Goal: Task Accomplishment & Management: Manage account settings

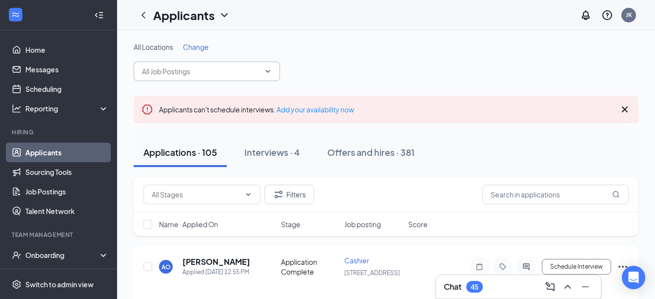
click at [268, 71] on icon "ChevronDown" at bounding box center [268, 71] width 8 height 8
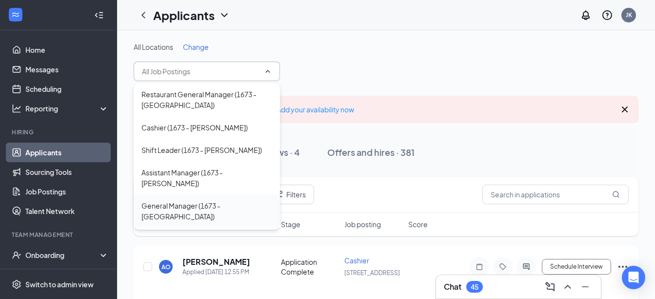
click at [239, 200] on div "General Manager (1673 - [GEOGRAPHIC_DATA])" at bounding box center [206, 210] width 131 height 21
type input "General Manager (1673 - [GEOGRAPHIC_DATA])"
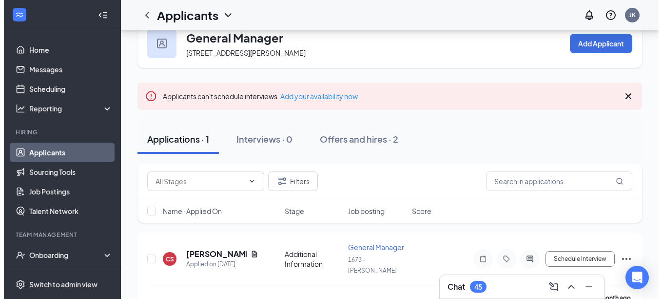
scroll to position [35, 0]
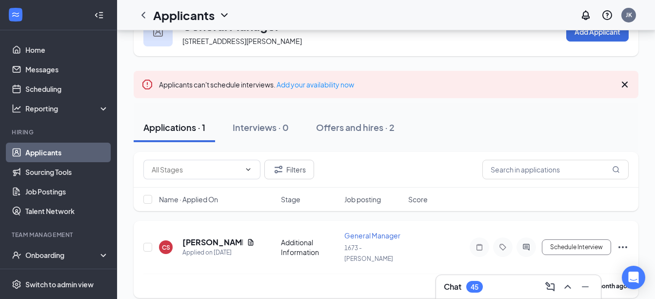
click at [226, 237] on h5 "[PERSON_NAME]" at bounding box center [212, 242] width 60 height 11
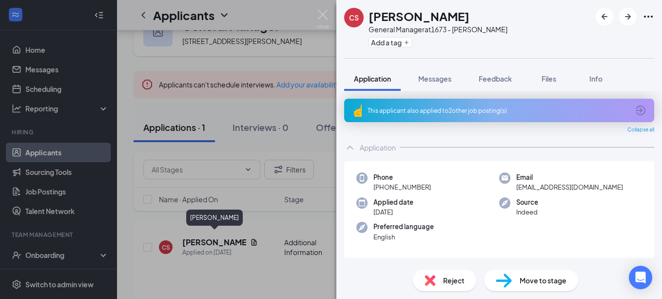
click at [619, 228] on div "Phone [PHONE_NUMBER] Email [EMAIL_ADDRESS][DOMAIN_NAME] Applied date [DATE] Sou…" at bounding box center [499, 209] width 310 height 97
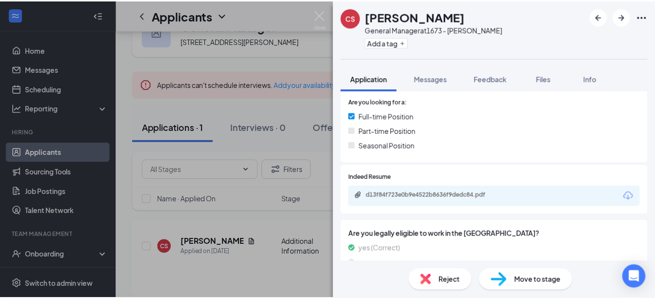
scroll to position [234, 0]
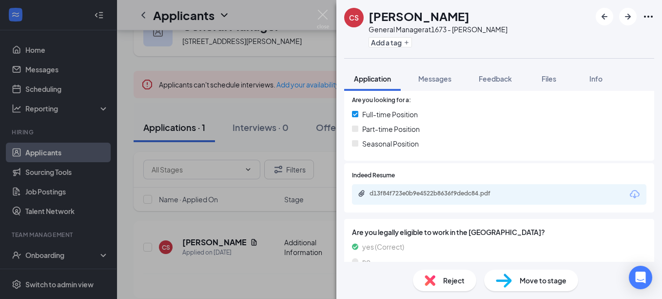
click at [473, 194] on div "d13f84f723e0b9e4522b8636f9dedc84.pdf" at bounding box center [438, 193] width 137 height 8
click at [323, 17] on img at bounding box center [323, 19] width 12 height 19
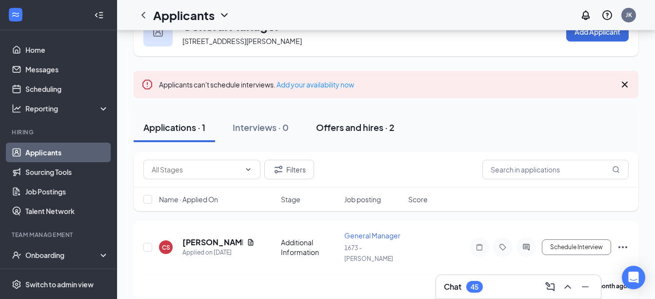
click at [367, 133] on button "Offers and hires · 2" at bounding box center [355, 127] width 98 height 29
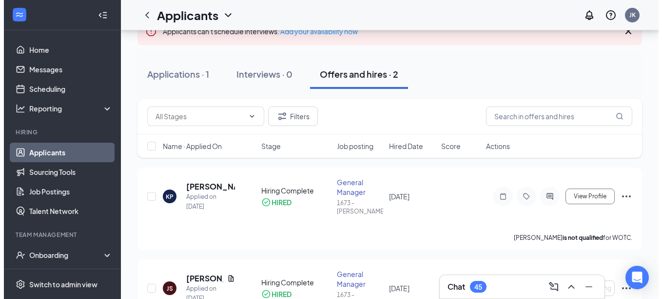
scroll to position [90, 0]
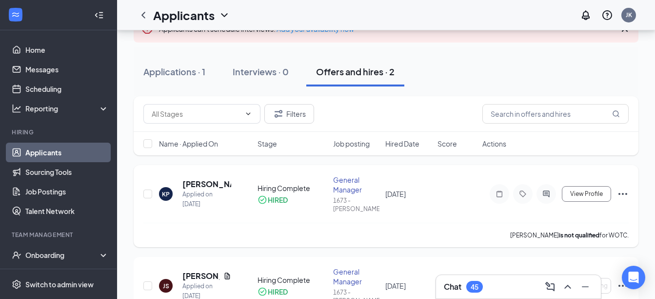
click at [201, 182] on h5 "[PERSON_NAME]" at bounding box center [206, 184] width 49 height 11
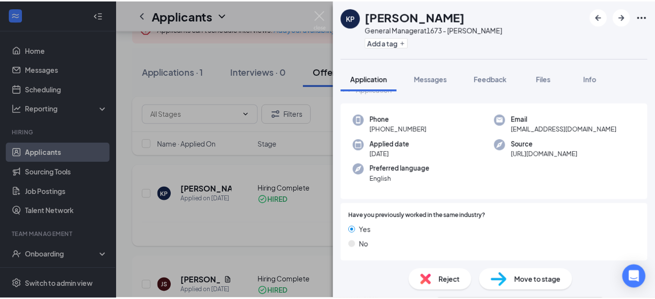
scroll to position [30, 0]
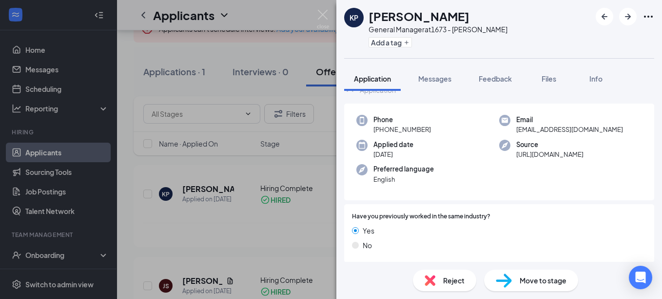
click at [321, 12] on img at bounding box center [323, 19] width 12 height 19
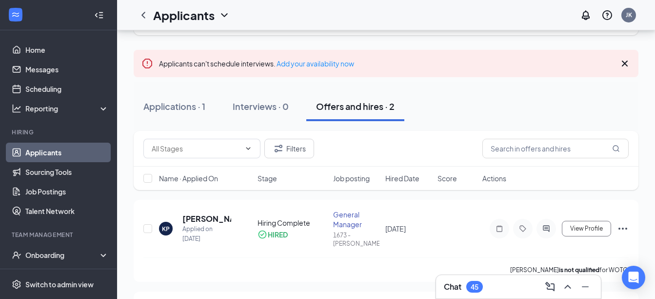
scroll to position [48, 0]
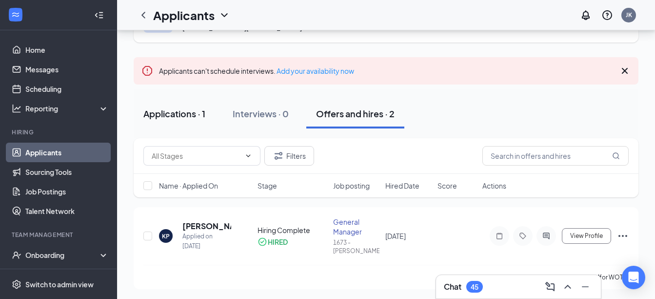
click at [166, 112] on div "Applications · 1" at bounding box center [174, 113] width 62 height 12
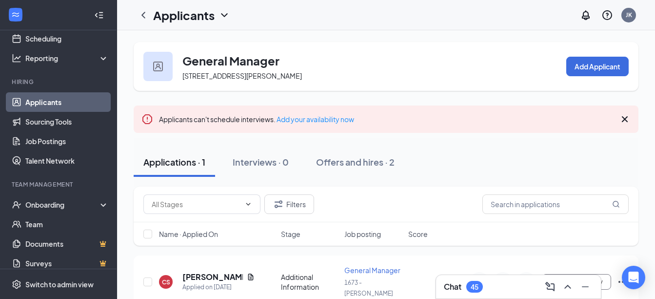
scroll to position [52, 0]
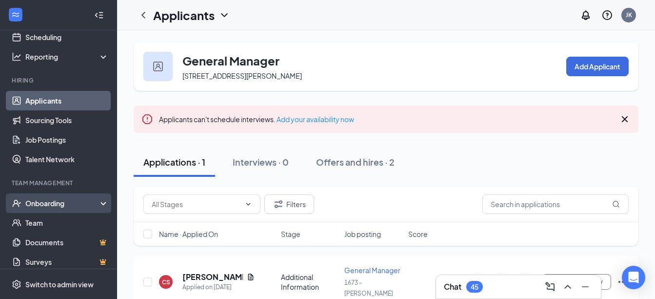
click at [50, 205] on div "Onboarding" at bounding box center [62, 203] width 75 height 10
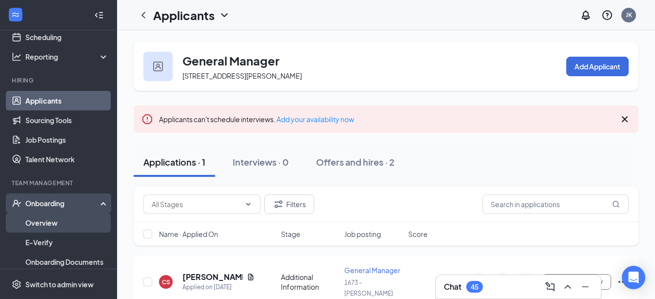
click at [41, 223] on link "Overview" at bounding box center [66, 223] width 83 height 20
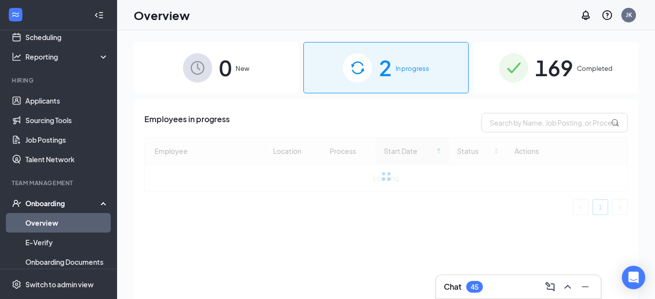
click at [570, 217] on div "Employee Location Process Start Date Status Actions Loading 1" at bounding box center [385, 179] width 483 height 85
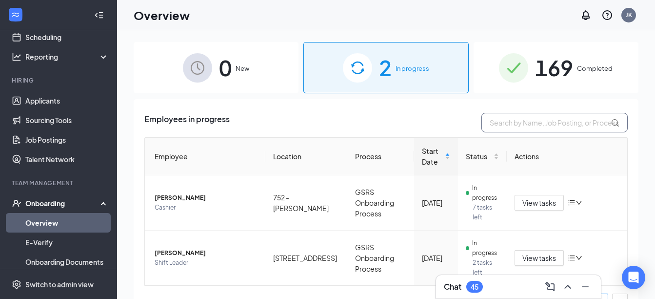
click at [531, 125] on input "text" at bounding box center [554, 123] width 146 height 20
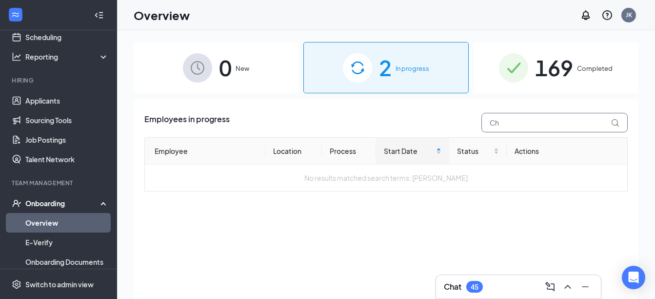
type input "C"
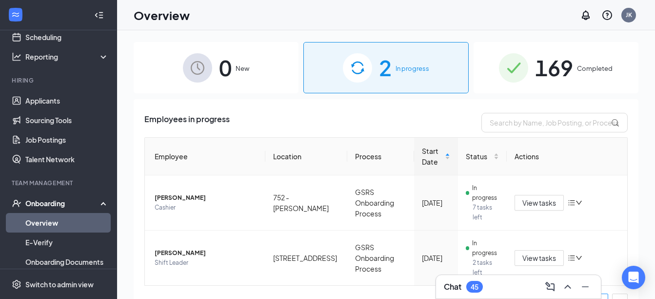
click at [387, 65] on span "2" at bounding box center [385, 68] width 13 height 34
click at [66, 100] on link "Applicants" at bounding box center [66, 101] width 83 height 20
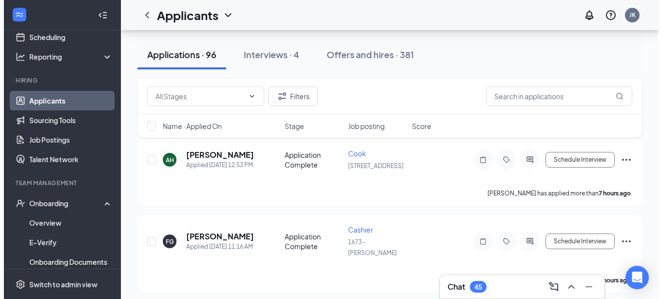
scroll to position [195, 0]
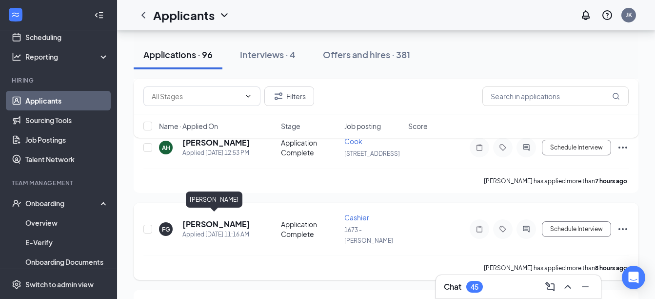
click at [214, 220] on h5 "[PERSON_NAME]" at bounding box center [216, 224] width 68 height 11
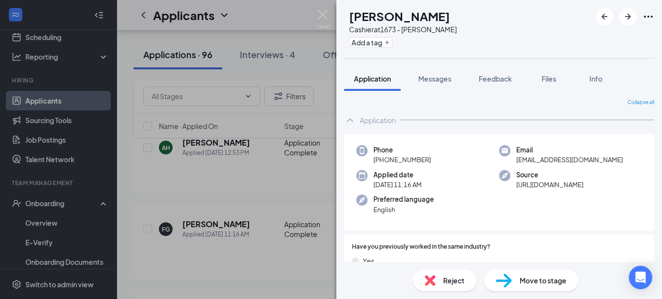
click at [326, 20] on img at bounding box center [323, 19] width 12 height 19
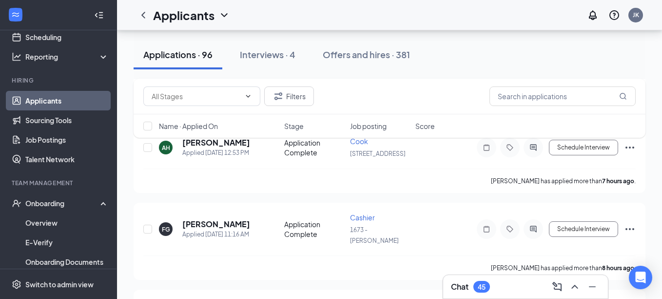
click at [320, 9] on div "Applicants JK" at bounding box center [389, 15] width 545 height 30
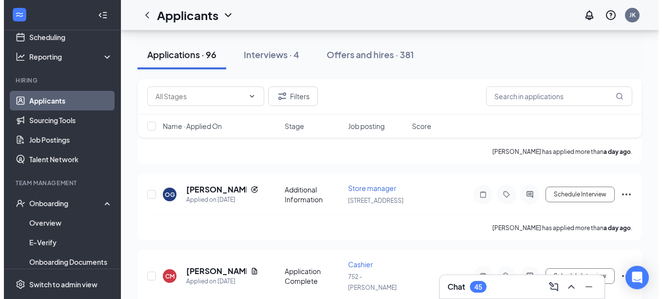
scroll to position [402, 0]
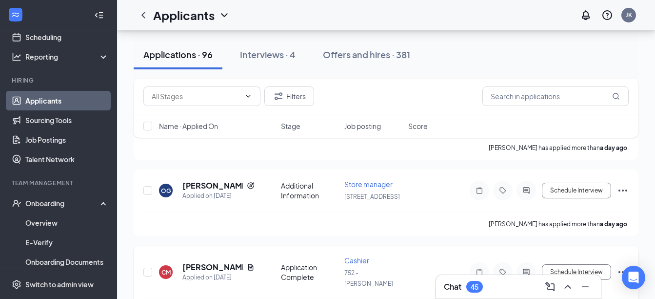
click at [199, 261] on h5 "[PERSON_NAME]" at bounding box center [212, 266] width 60 height 11
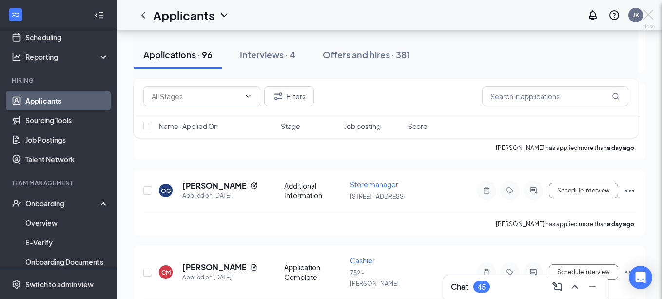
click at [211, 234] on div at bounding box center [331, 149] width 662 height 299
click at [207, 246] on div at bounding box center [331, 149] width 662 height 299
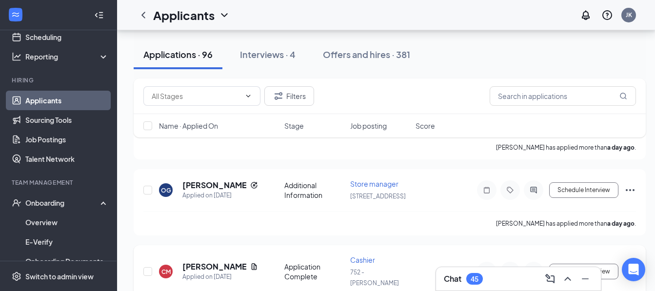
click at [224, 261] on h5 "[PERSON_NAME]" at bounding box center [214, 266] width 64 height 11
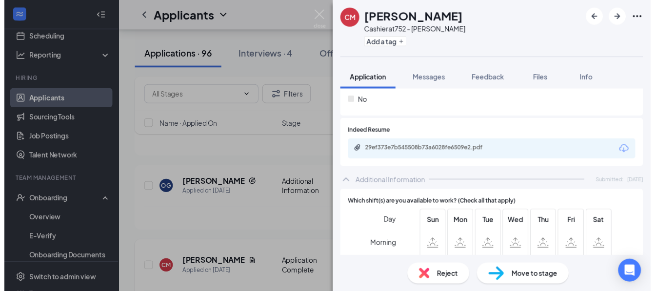
scroll to position [288, 0]
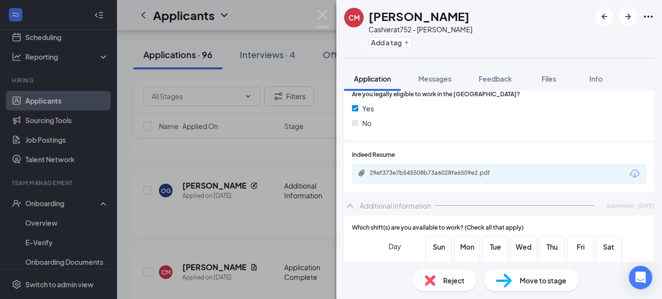
click at [476, 171] on div "29ef373e7b545508b73a6028fe6509e2.pdf" at bounding box center [438, 173] width 137 height 8
click at [324, 15] on img at bounding box center [323, 19] width 12 height 19
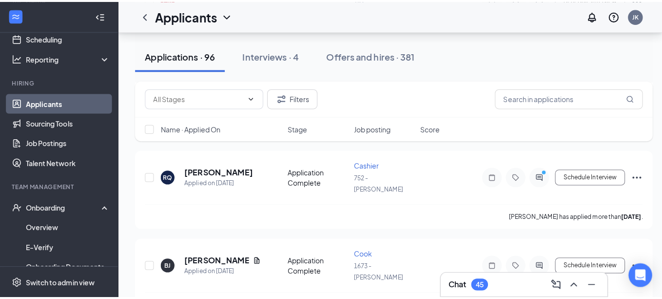
scroll to position [676, 0]
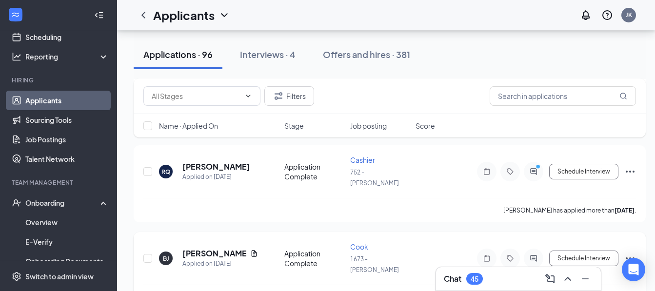
click at [221, 248] on h5 "[PERSON_NAME]" at bounding box center [214, 253] width 64 height 11
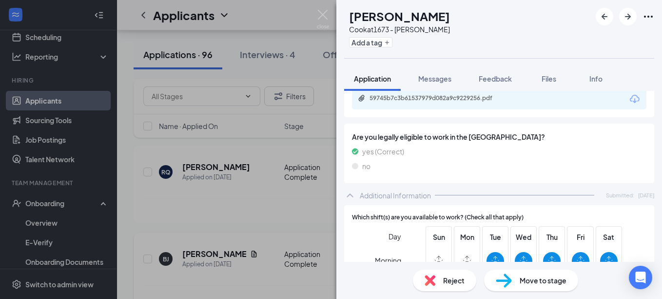
scroll to position [329, 0]
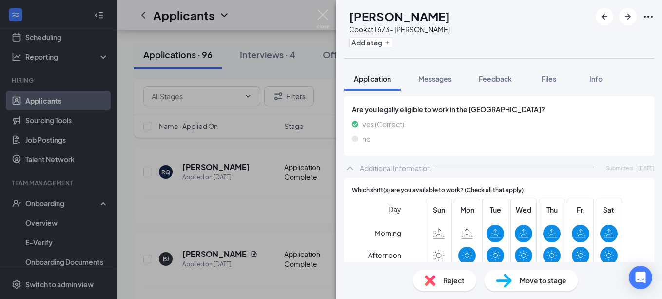
click at [604, 211] on span "Sat" at bounding box center [610, 209] width 18 height 11
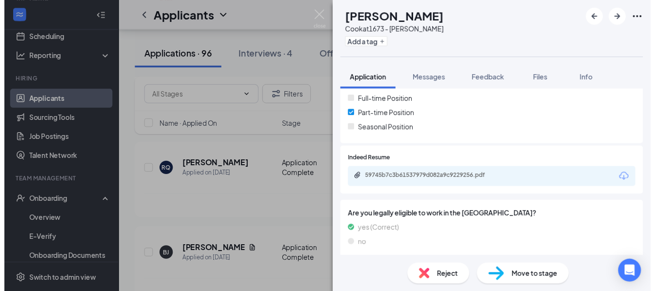
scroll to position [217, 0]
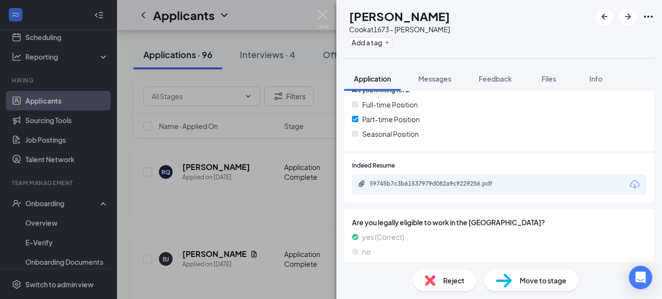
click at [458, 185] on div "59745b7c3b61537979d082a9c9229256.pdf" at bounding box center [438, 184] width 137 height 8
click at [321, 17] on img at bounding box center [323, 19] width 12 height 19
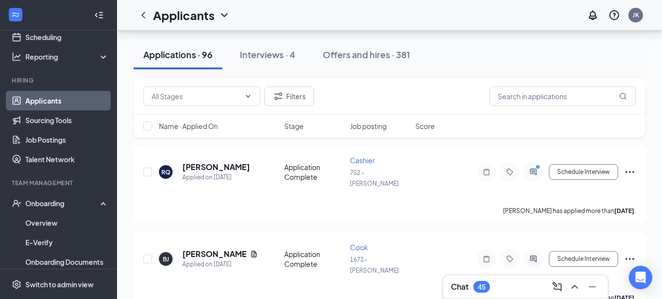
click at [325, 13] on div "Applicants JK" at bounding box center [389, 15] width 545 height 30
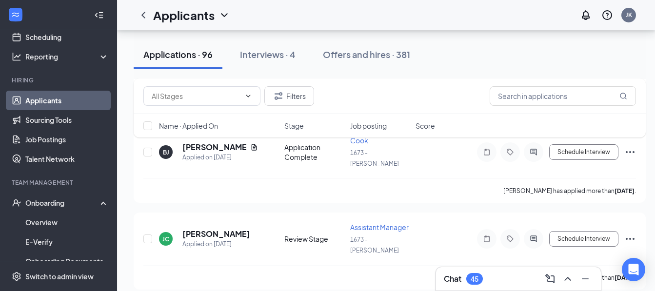
scroll to position [781, 0]
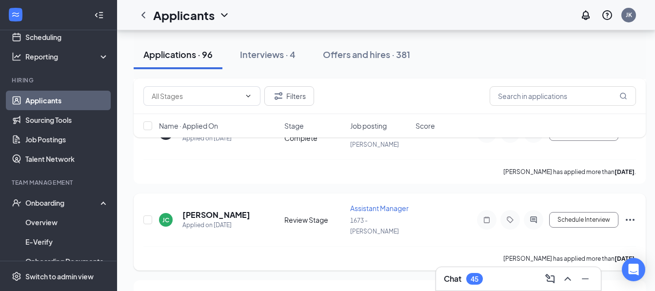
click at [213, 203] on div "[PERSON_NAME] [PERSON_NAME] Applied on [DATE] Review Stage Assistant Manager 16…" at bounding box center [389, 224] width 493 height 43
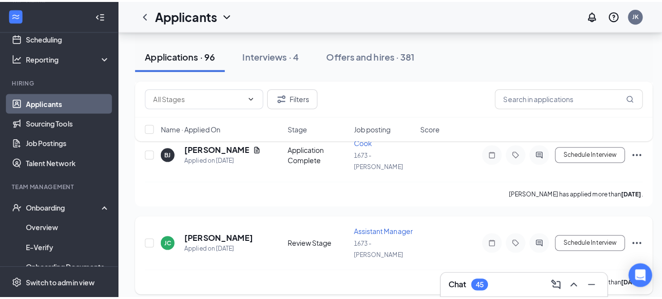
scroll to position [770, 0]
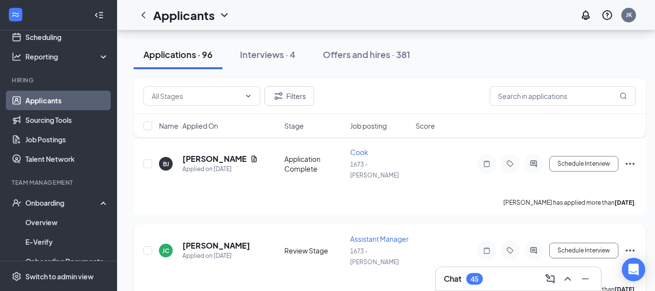
click at [213, 240] on h5 "[PERSON_NAME]" at bounding box center [216, 245] width 68 height 11
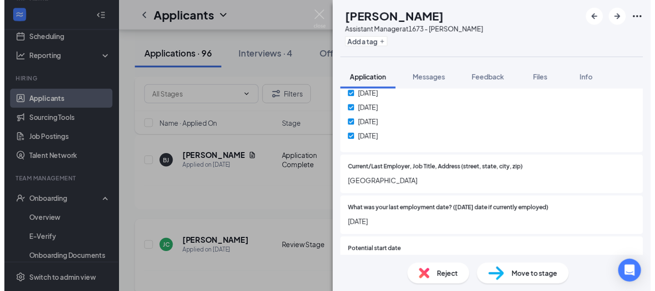
scroll to position [493, 0]
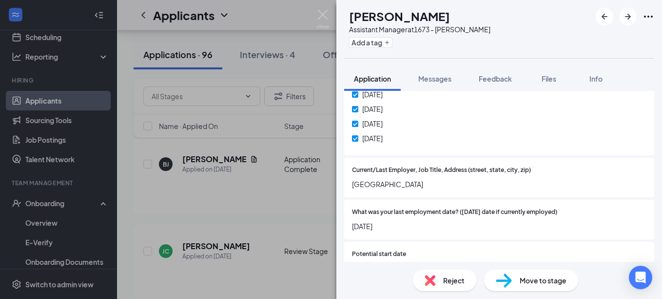
click at [324, 15] on img at bounding box center [323, 19] width 12 height 19
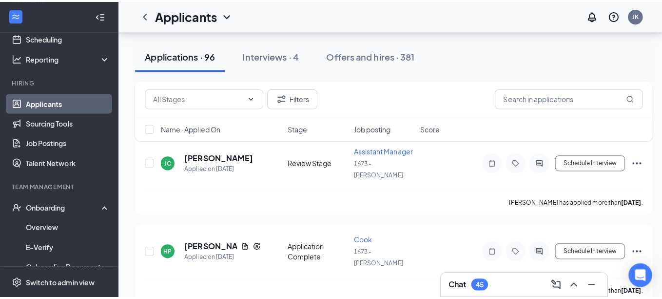
scroll to position [860, 0]
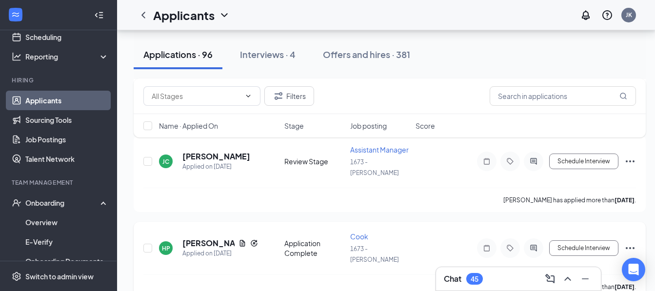
click at [209, 238] on h5 "[PERSON_NAME]" at bounding box center [208, 243] width 52 height 11
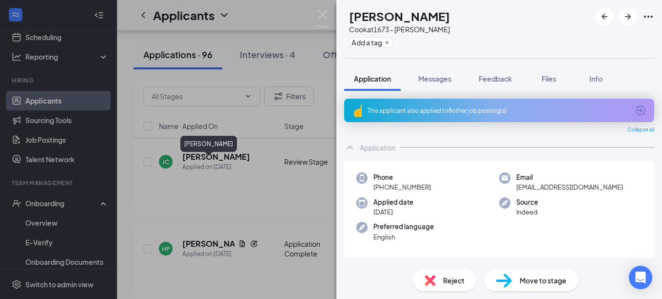
click at [637, 114] on icon "ArrowCircle" at bounding box center [641, 110] width 10 height 10
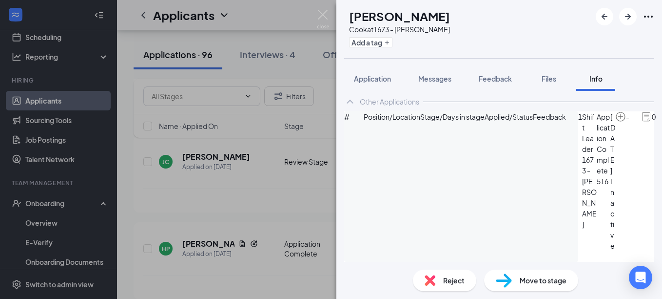
scroll to position [98, 0]
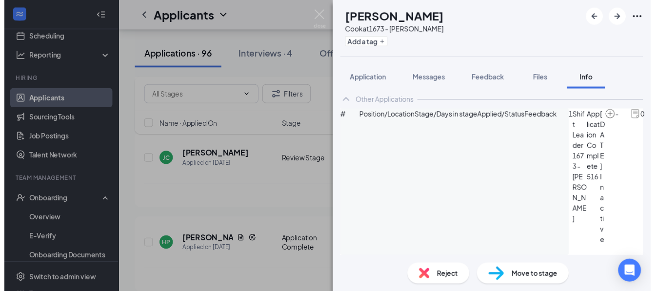
scroll to position [193, 0]
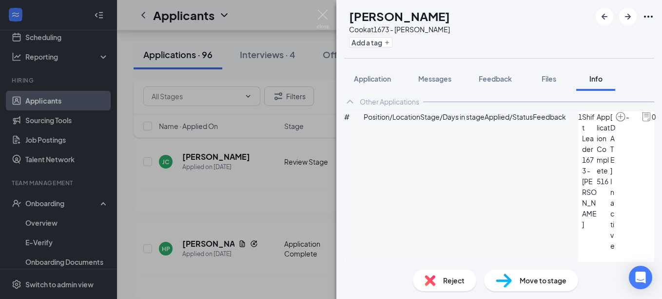
click at [329, 16] on img at bounding box center [323, 19] width 12 height 19
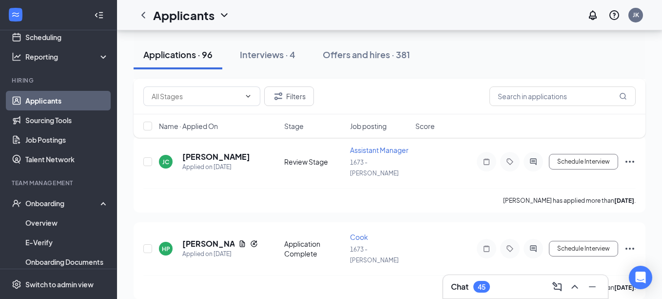
click at [329, 16] on div "Applicants JK" at bounding box center [389, 15] width 545 height 30
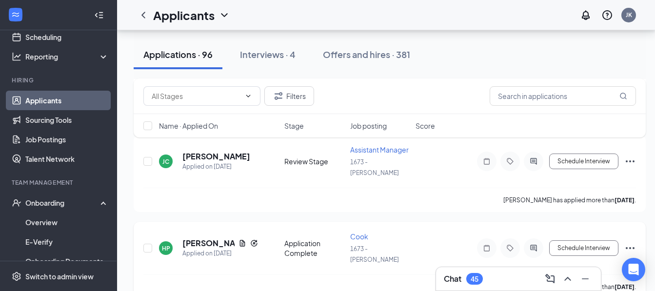
click at [189, 238] on h5 "[PERSON_NAME]" at bounding box center [208, 243] width 52 height 11
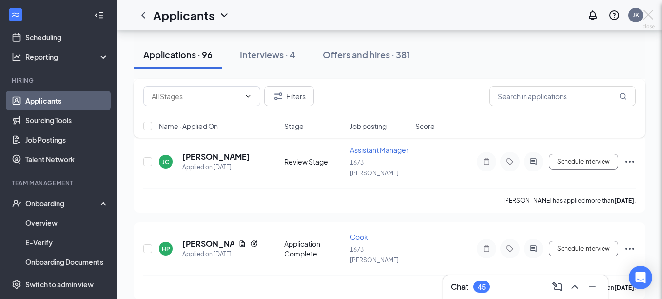
click at [189, 166] on div "HP [PERSON_NAME] at 1673 - [PERSON_NAME] Add a tag Application Messages Feedbac…" at bounding box center [331, 149] width 662 height 299
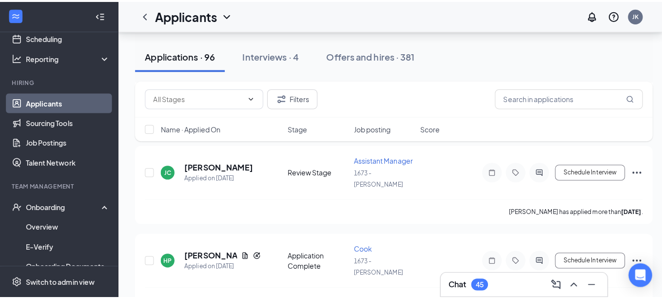
scroll to position [848, 0]
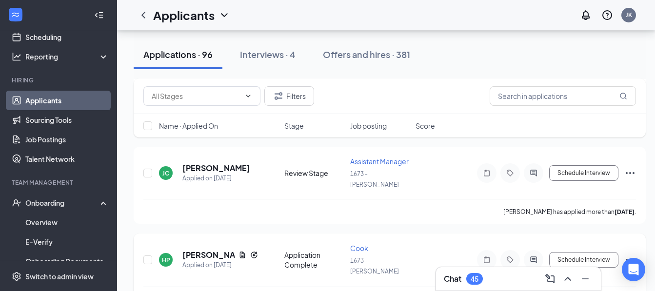
click at [194, 250] on h5 "[PERSON_NAME]" at bounding box center [208, 255] width 52 height 11
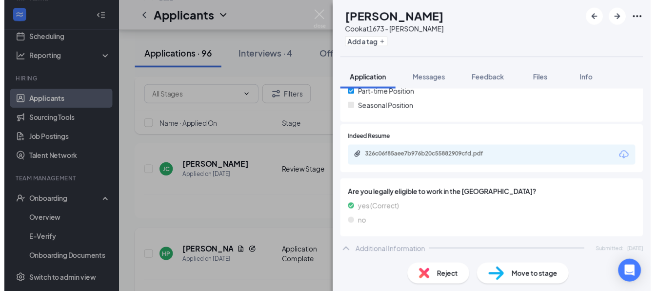
scroll to position [260, 0]
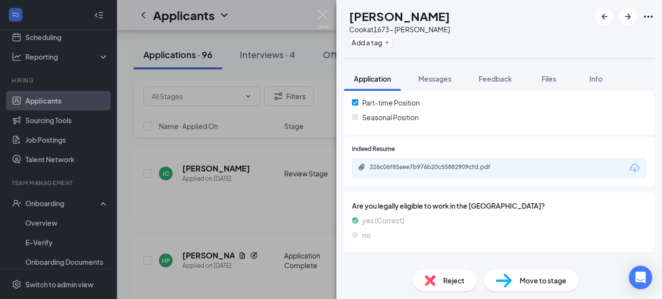
click at [461, 169] on div "326c06f85aee7b976b20c55882909cfd.pdf" at bounding box center [438, 167] width 137 height 8
click at [322, 17] on img at bounding box center [323, 19] width 12 height 19
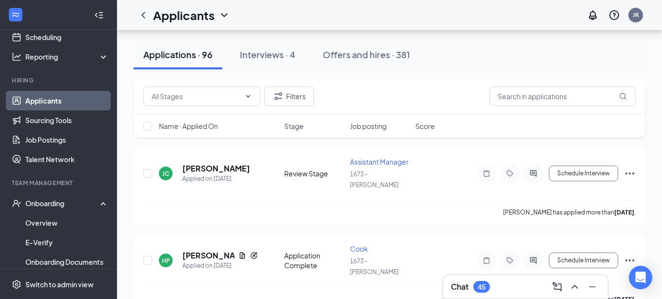
click at [328, 13] on div "Applicants JK" at bounding box center [389, 15] width 545 height 30
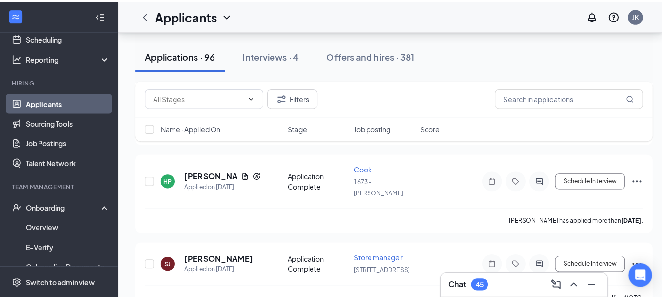
scroll to position [929, 0]
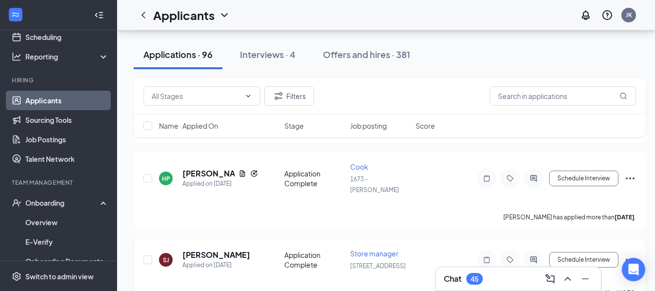
click at [216, 250] on h5 "[PERSON_NAME]" at bounding box center [216, 255] width 68 height 11
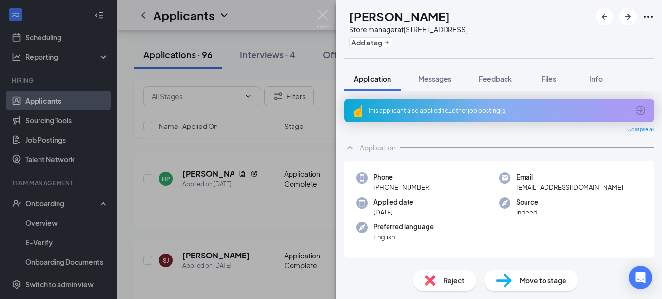
click at [637, 115] on icon "ArrowCircle" at bounding box center [641, 110] width 12 height 12
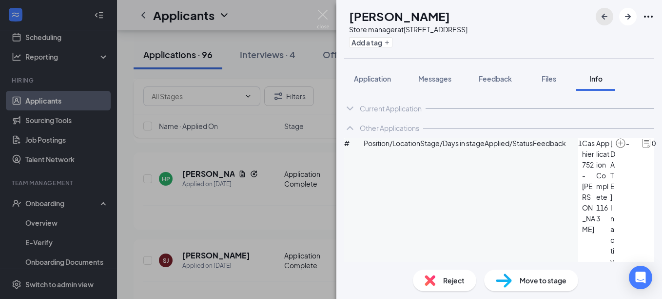
click at [607, 18] on icon "ArrowLeftNew" at bounding box center [605, 17] width 12 height 12
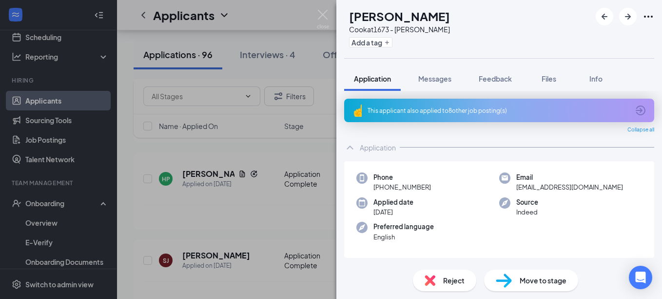
click at [324, 16] on img at bounding box center [323, 19] width 12 height 19
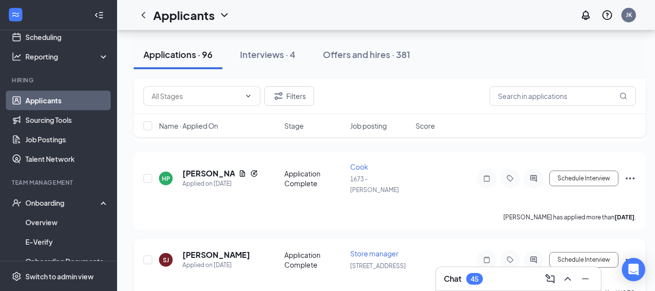
click at [209, 250] on h5 "[PERSON_NAME]" at bounding box center [216, 255] width 68 height 11
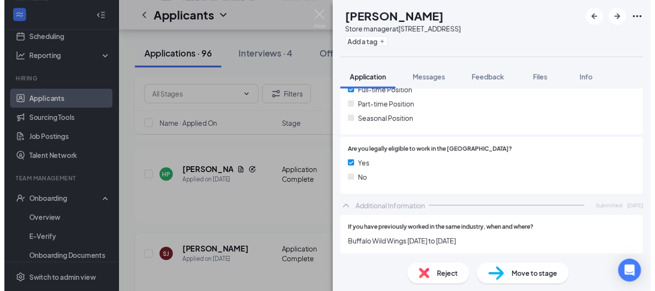
scroll to position [261, 0]
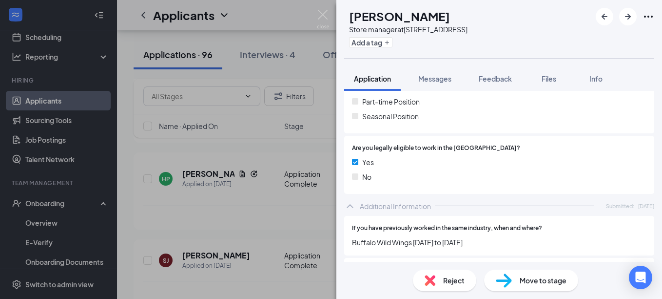
click at [324, 15] on img at bounding box center [323, 19] width 12 height 19
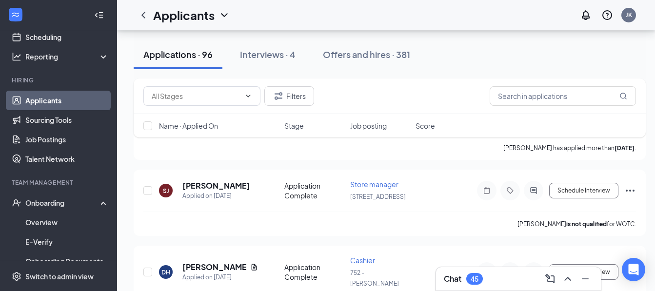
scroll to position [998, 0]
click at [366, 257] on span "Cashier" at bounding box center [362, 261] width 25 height 9
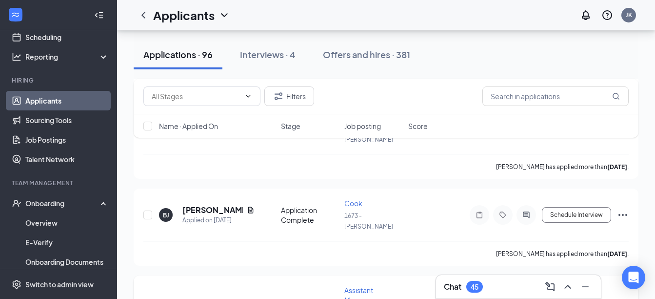
scroll to position [690, 0]
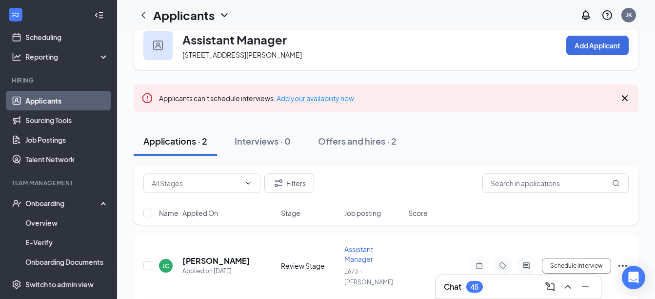
scroll to position [19, 0]
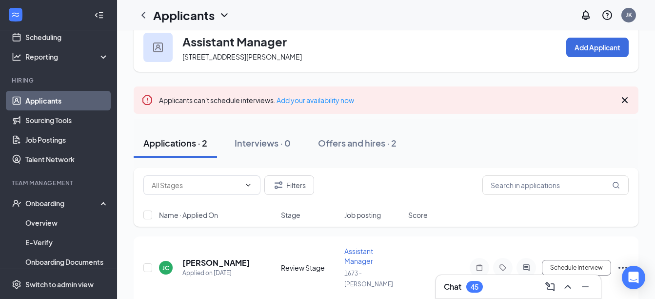
click at [40, 106] on link "Applicants" at bounding box center [66, 101] width 83 height 20
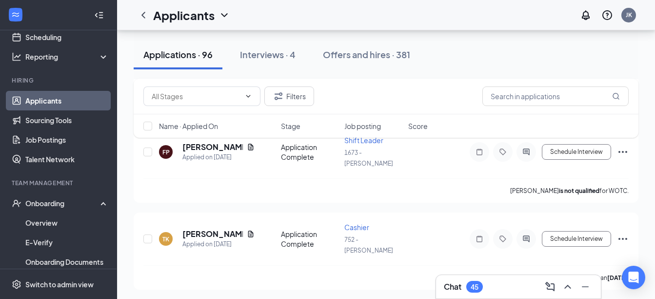
scroll to position [1470, 0]
